Goal: Task Accomplishment & Management: Use online tool/utility

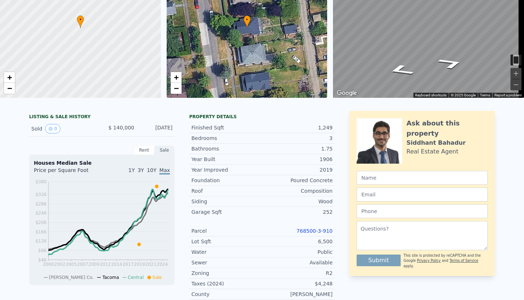
scroll to position [3, 0]
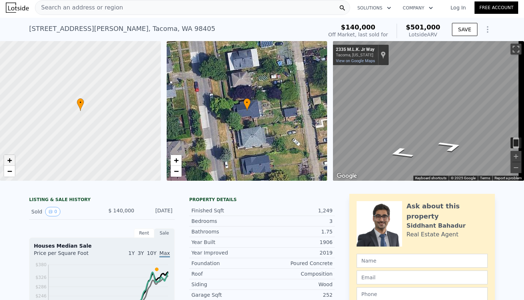
click at [11, 160] on span "+" at bounding box center [9, 160] width 5 height 9
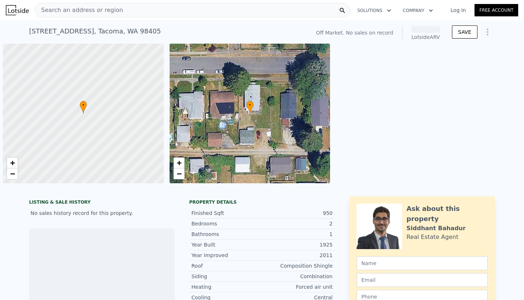
click at [87, 116] on div at bounding box center [83, 114] width 193 height 168
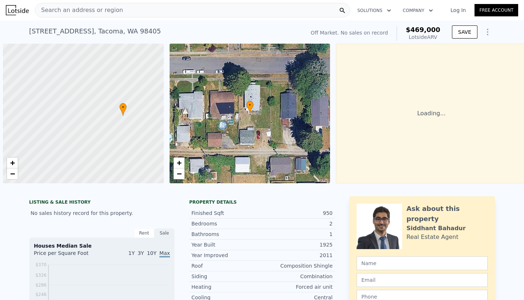
scroll to position [0, 3]
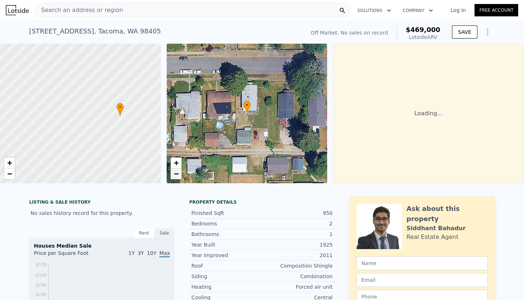
click at [176, 173] on span "−" at bounding box center [175, 173] width 5 height 9
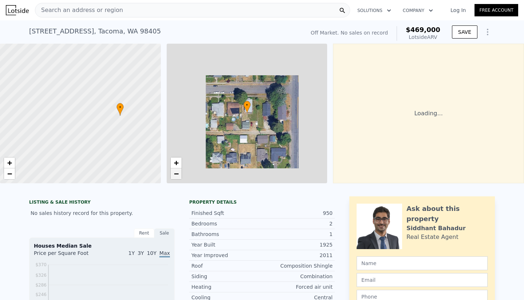
click at [176, 173] on span "−" at bounding box center [175, 173] width 5 height 9
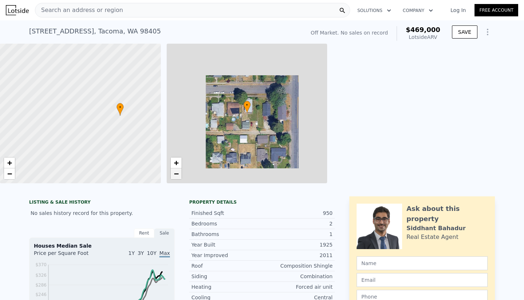
click at [176, 173] on span "−" at bounding box center [175, 173] width 5 height 9
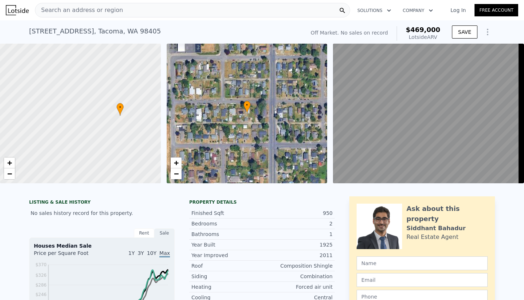
drag, startPoint x: 266, startPoint y: 128, endPoint x: 237, endPoint y: 113, distance: 31.7
click at [237, 113] on div "• + −" at bounding box center [247, 114] width 161 height 140
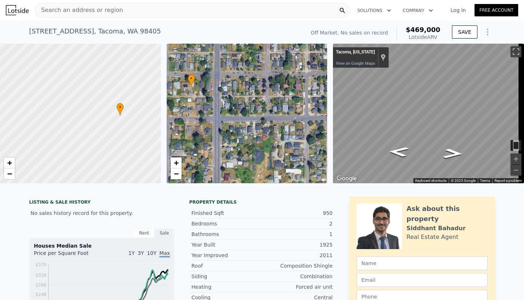
drag, startPoint x: 262, startPoint y: 136, endPoint x: 223, endPoint y: 99, distance: 54.5
click at [223, 99] on div "• + −" at bounding box center [247, 114] width 161 height 140
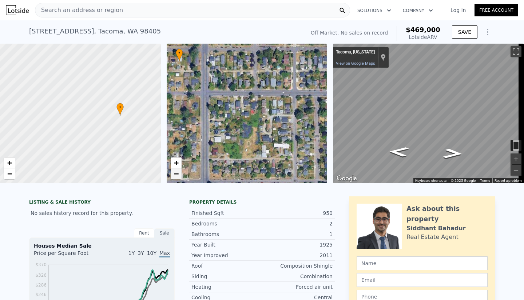
click at [179, 175] on link "−" at bounding box center [176, 173] width 11 height 11
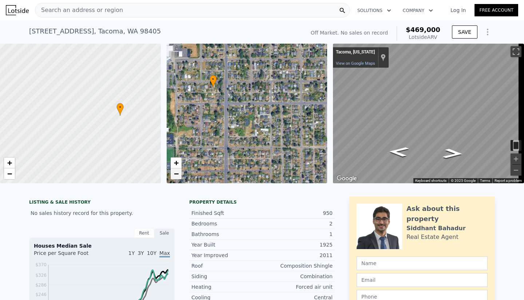
click at [179, 175] on link "−" at bounding box center [176, 173] width 11 height 11
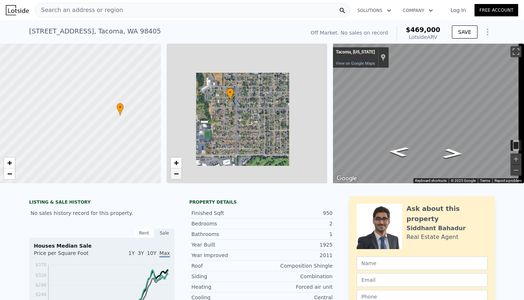
click at [179, 175] on link "−" at bounding box center [176, 173] width 11 height 11
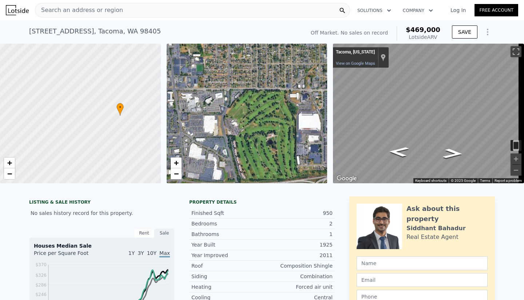
drag, startPoint x: 248, startPoint y: 149, endPoint x: 240, endPoint y: 83, distance: 66.7
click at [240, 83] on div "• + −" at bounding box center [247, 114] width 161 height 140
click at [178, 176] on span "−" at bounding box center [175, 173] width 5 height 9
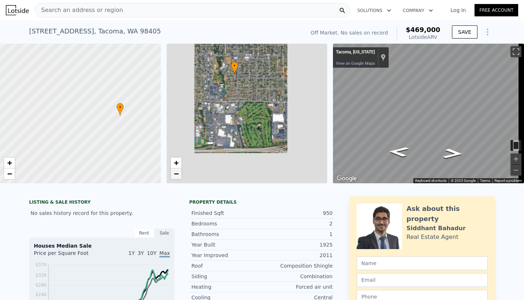
click at [178, 176] on span "−" at bounding box center [175, 173] width 5 height 9
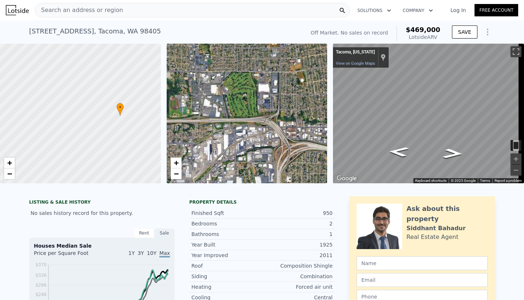
drag, startPoint x: 236, startPoint y: 99, endPoint x: 222, endPoint y: 69, distance: 33.0
click at [222, 69] on div "• + −" at bounding box center [247, 114] width 161 height 140
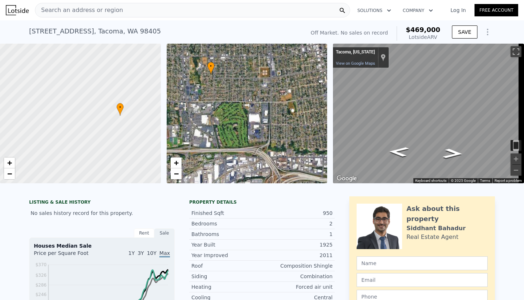
drag, startPoint x: 264, startPoint y: 114, endPoint x: 254, endPoint y: 144, distance: 31.4
click at [254, 144] on div "• + −" at bounding box center [247, 114] width 161 height 140
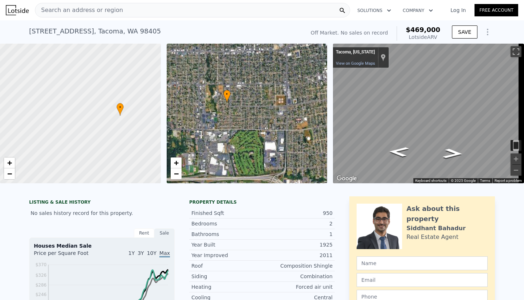
drag, startPoint x: 245, startPoint y: 80, endPoint x: 260, endPoint y: 109, distance: 32.2
click at [260, 109] on div "• + −" at bounding box center [247, 114] width 161 height 140
click at [121, 117] on div at bounding box center [80, 114] width 193 height 168
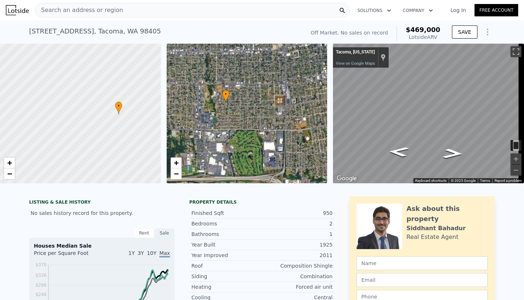
click at [121, 117] on div at bounding box center [80, 114] width 193 height 168
drag, startPoint x: 121, startPoint y: 117, endPoint x: 90, endPoint y: 117, distance: 31.6
click at [90, 117] on div at bounding box center [80, 114] width 193 height 168
drag, startPoint x: 113, startPoint y: 120, endPoint x: 87, endPoint y: 137, distance: 31.1
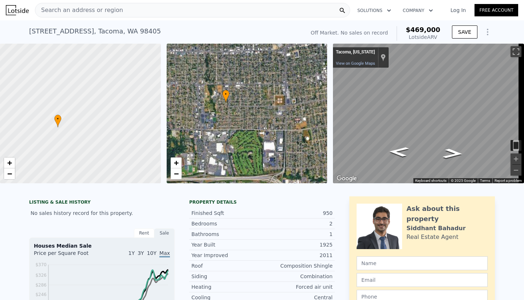
click at [87, 137] on div at bounding box center [80, 114] width 193 height 168
drag, startPoint x: 84, startPoint y: 113, endPoint x: 125, endPoint y: 125, distance: 43.4
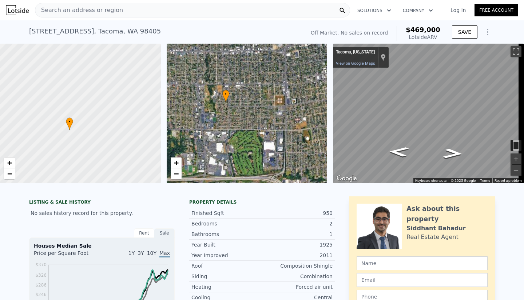
click at [125, 125] on div at bounding box center [80, 114] width 193 height 168
click at [51, 131] on div at bounding box center [80, 114] width 193 height 168
drag, startPoint x: 52, startPoint y: 135, endPoint x: 36, endPoint y: 99, distance: 39.4
click at [36, 99] on div at bounding box center [80, 114] width 193 height 168
click at [518, 96] on div "Search an address or region Solutions Company Open main menu Log In Free Accoun…" at bounding box center [262, 150] width 524 height 300
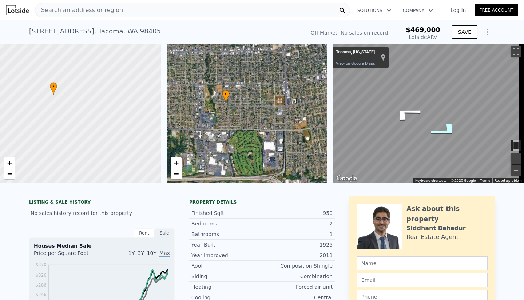
click at [447, 125] on icon "Go East" at bounding box center [445, 130] width 54 height 24
click at [523, 86] on div "Search an address or region Solutions Company Open main menu Log In Free Accoun…" at bounding box center [262, 150] width 524 height 300
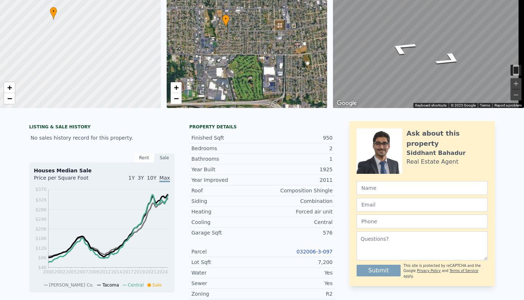
scroll to position [10, 0]
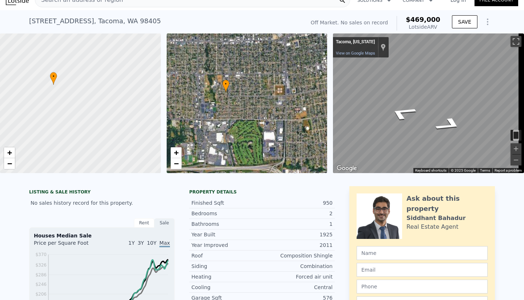
click at [429, 123] on div "Map" at bounding box center [428, 103] width 191 height 140
click at [484, 22] on icon "Show Options" at bounding box center [487, 21] width 9 height 9
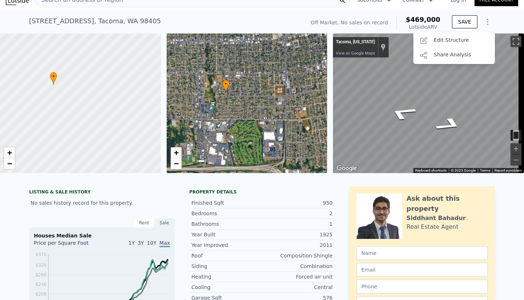
click at [435, 37] on div "Edit Structure" at bounding box center [453, 40] width 81 height 15
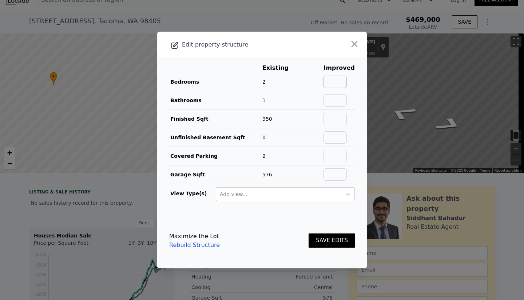
click at [337, 81] on input "text" at bounding box center [334, 82] width 23 height 12
type input "3"
click at [333, 101] on input "text" at bounding box center [334, 100] width 23 height 12
type input "2"
click at [243, 92] on td "Bathrooms" at bounding box center [215, 100] width 93 height 19
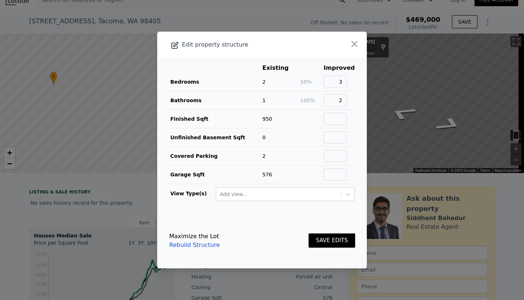
click at [321, 244] on button "SAVE EDITS" at bounding box center [331, 240] width 47 height 14
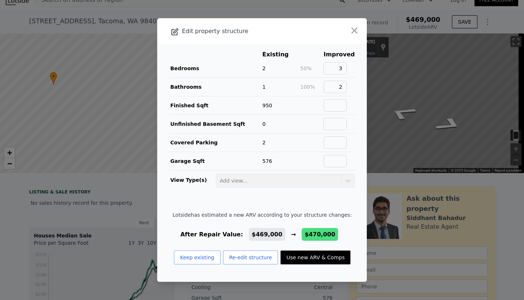
click at [237, 256] on button "Re-edit structure" at bounding box center [250, 258] width 55 height 14
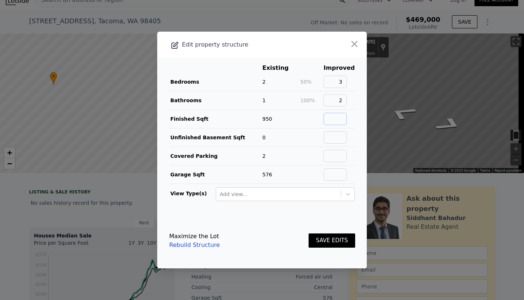
click at [330, 121] on input "text" at bounding box center [334, 119] width 23 height 12
type input "1200"
click at [330, 241] on button "SAVE EDITS" at bounding box center [331, 240] width 47 height 14
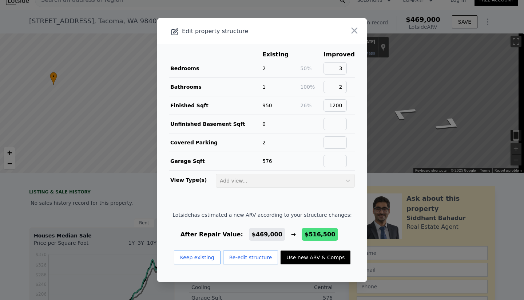
click at [349, 36] on icon "button" at bounding box center [354, 30] width 10 height 10
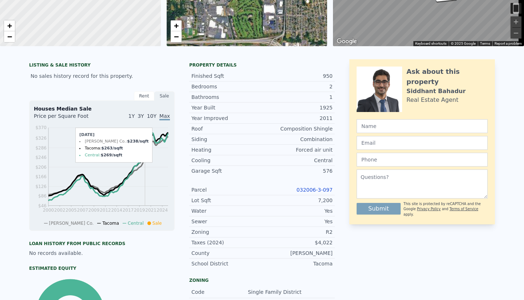
scroll to position [3, 0]
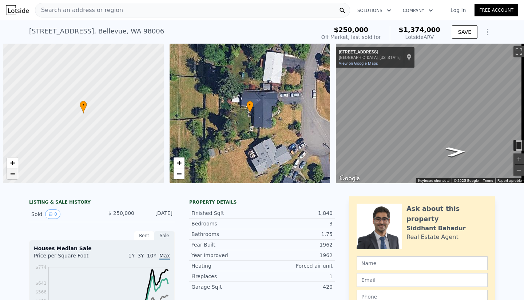
click at [10, 175] on span "−" at bounding box center [12, 173] width 5 height 9
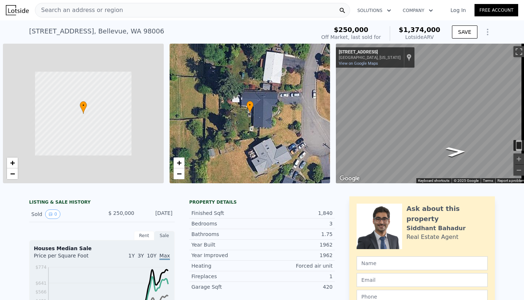
scroll to position [0, 3]
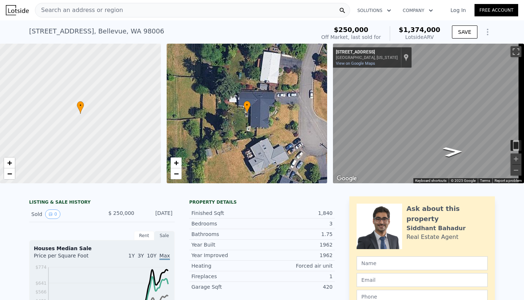
drag, startPoint x: 85, startPoint y: 125, endPoint x: 76, endPoint y: 120, distance: 10.3
click at [76, 120] on div at bounding box center [80, 114] width 193 height 168
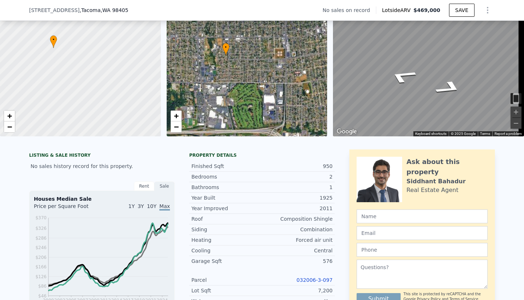
scroll to position [35, 0]
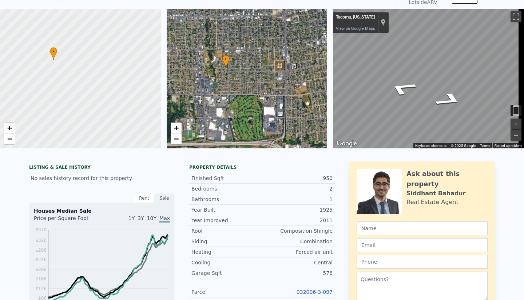
click at [354, 96] on div "Map" at bounding box center [428, 79] width 191 height 140
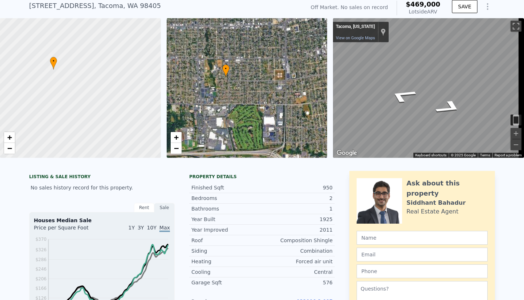
scroll to position [28, 0]
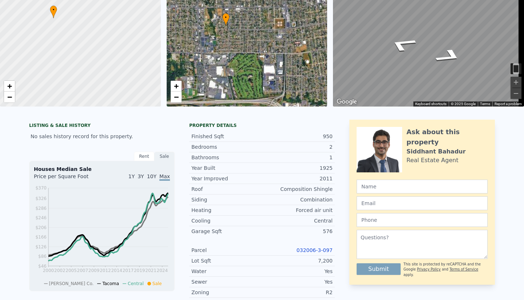
scroll to position [3, 0]
